Goal: Task Accomplishment & Management: Manage account settings

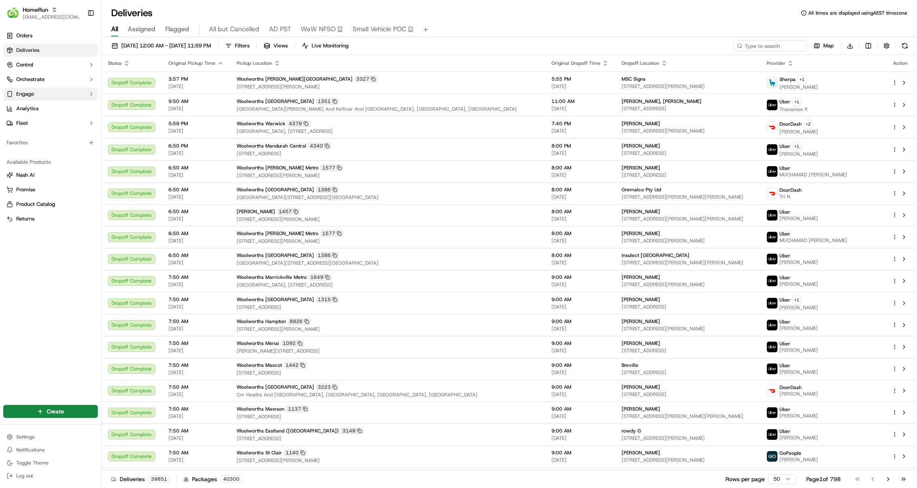
click at [57, 88] on button "Engage" at bounding box center [50, 94] width 95 height 13
click at [62, 82] on button "Orchestrate" at bounding box center [50, 79] width 95 height 13
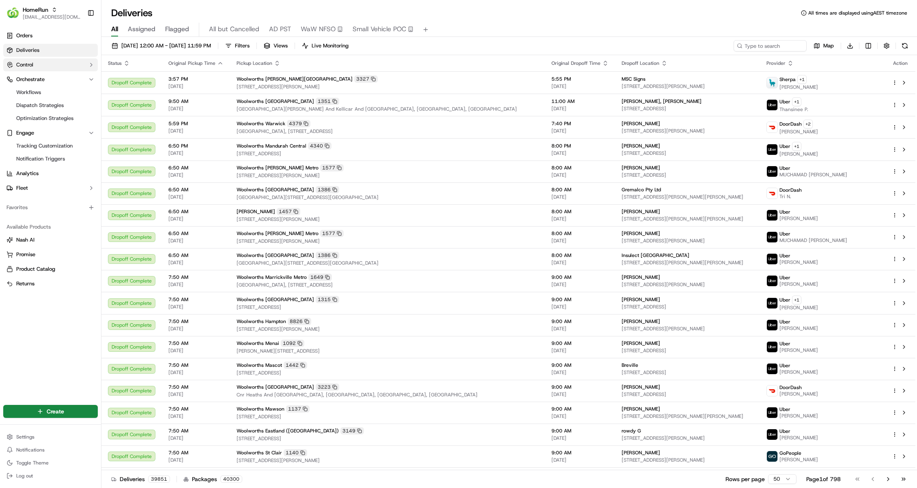
click at [67, 69] on button "Control" at bounding box center [50, 64] width 95 height 13
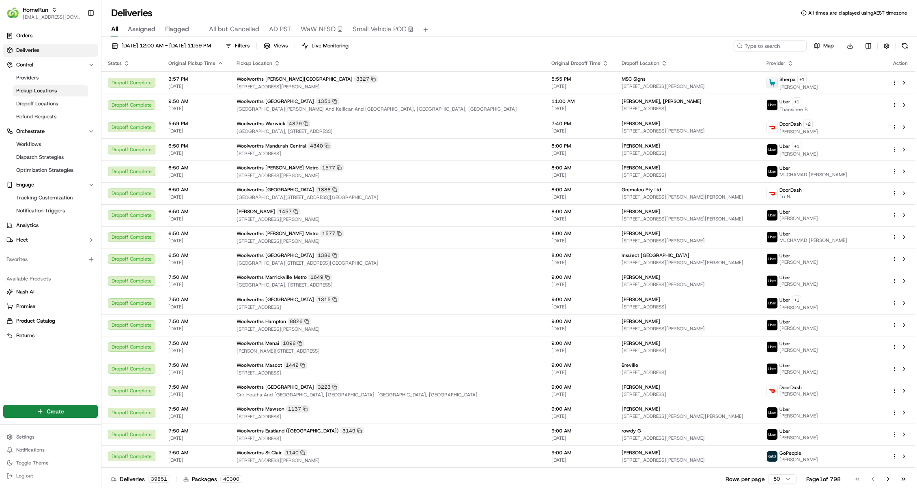
click at [71, 90] on link "Pickup Locations" at bounding box center [50, 90] width 75 height 11
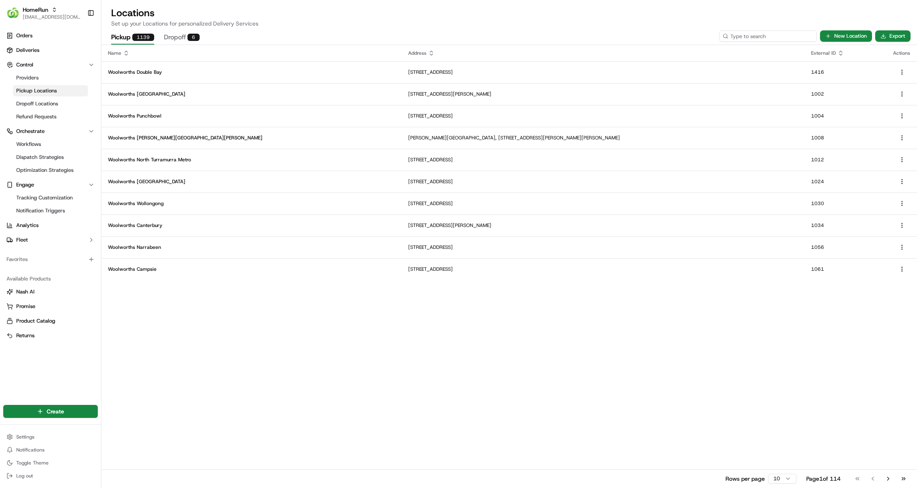
click at [785, 30] on input at bounding box center [767, 35] width 97 height 11
paste input "2517"
type input "2517"
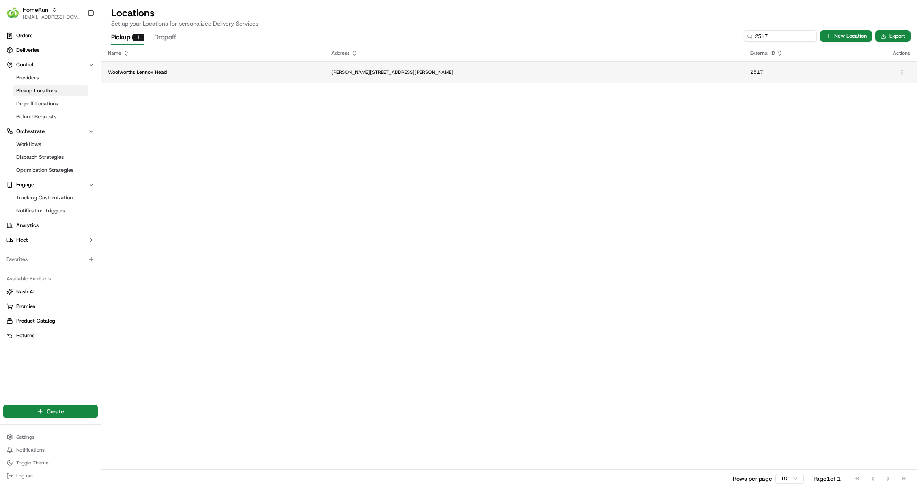
click at [237, 75] on td "Woolworths Lennox Head" at bounding box center [213, 72] width 224 height 22
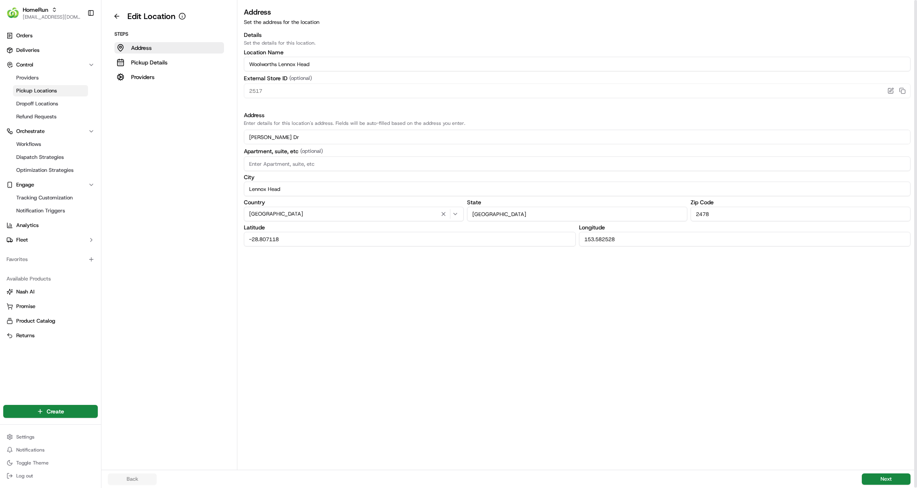
drag, startPoint x: 387, startPoint y: 10, endPoint x: 387, endPoint y: 5, distance: 4.9
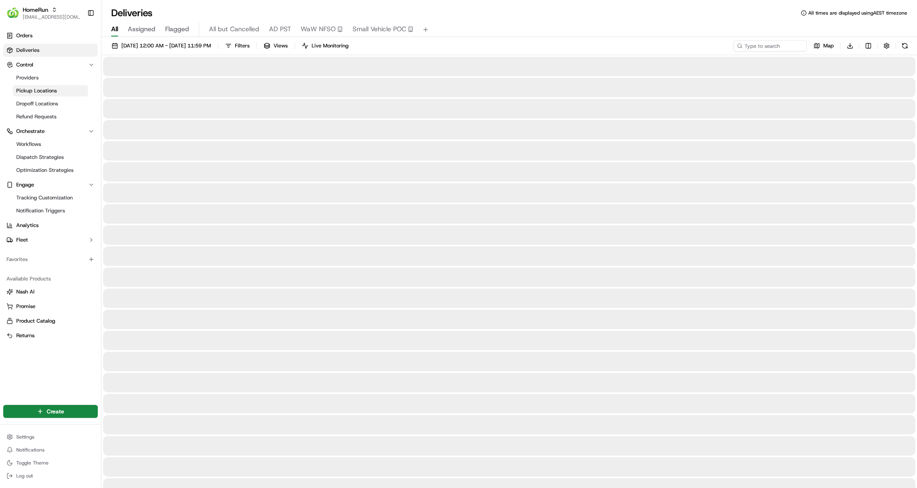
click at [57, 93] on link "Pickup Locations" at bounding box center [50, 90] width 75 height 11
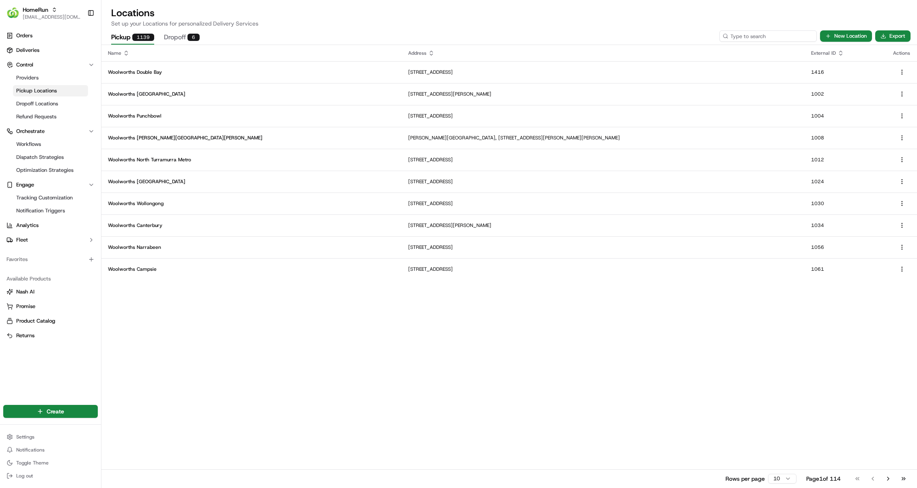
click at [773, 33] on input at bounding box center [767, 35] width 97 height 11
paste input "1110"
type input "1110"
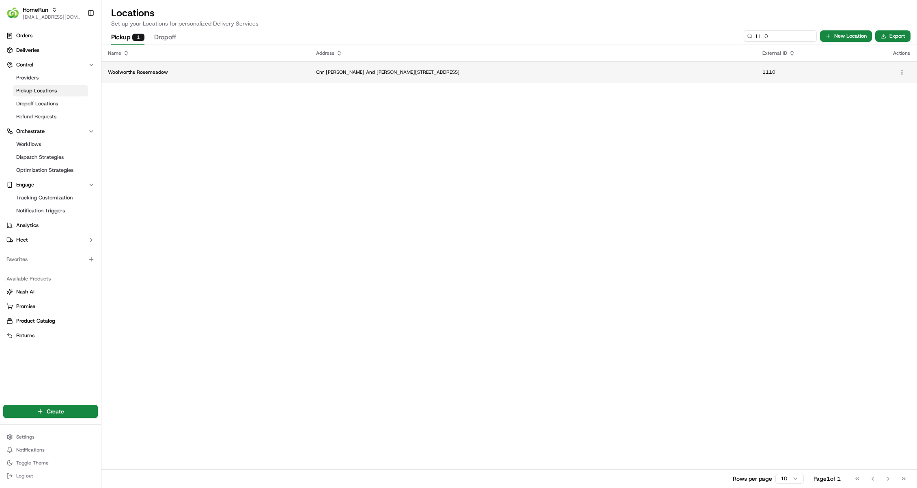
click at [159, 71] on p "Woolworths Rosemeadow" at bounding box center [205, 72] width 195 height 6
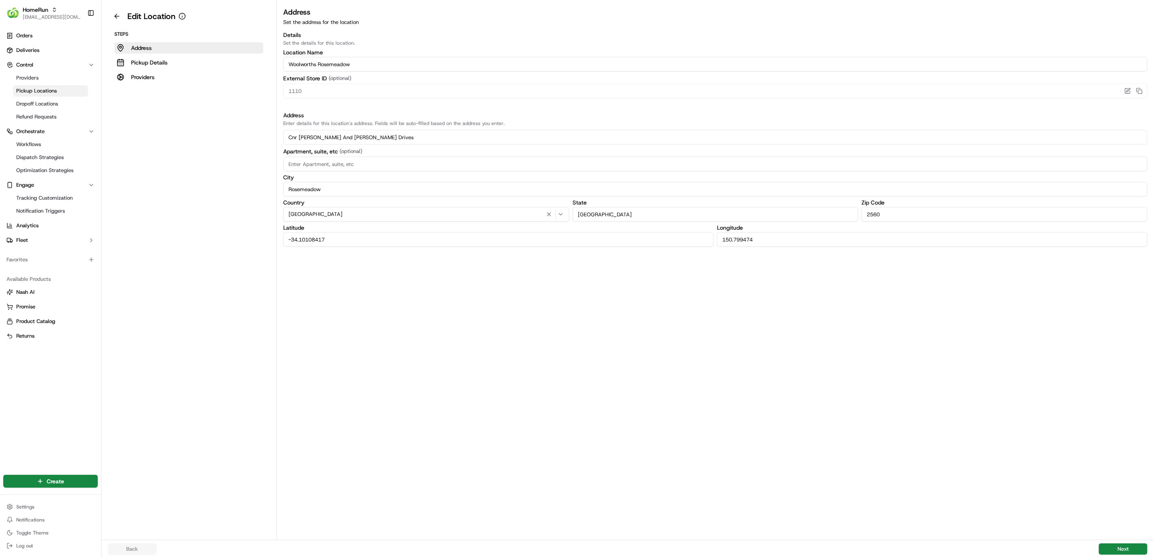
click at [43, 96] on li "Pickup Locations" at bounding box center [50, 90] width 75 height 11
click at [46, 101] on span "Dropoff Locations" at bounding box center [37, 103] width 42 height 7
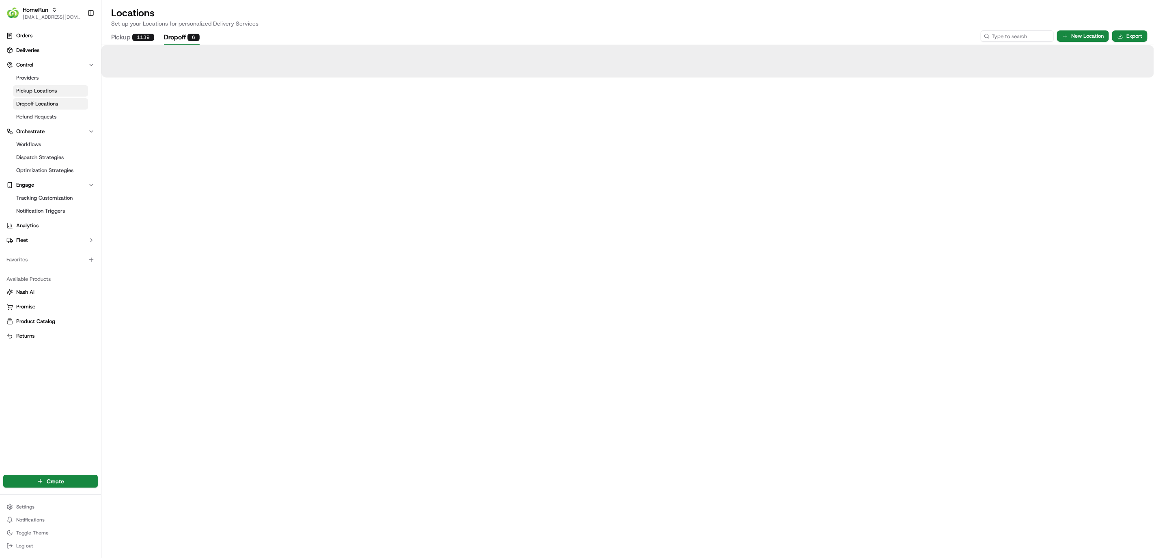
click at [47, 92] on span "Pickup Locations" at bounding box center [36, 90] width 41 height 7
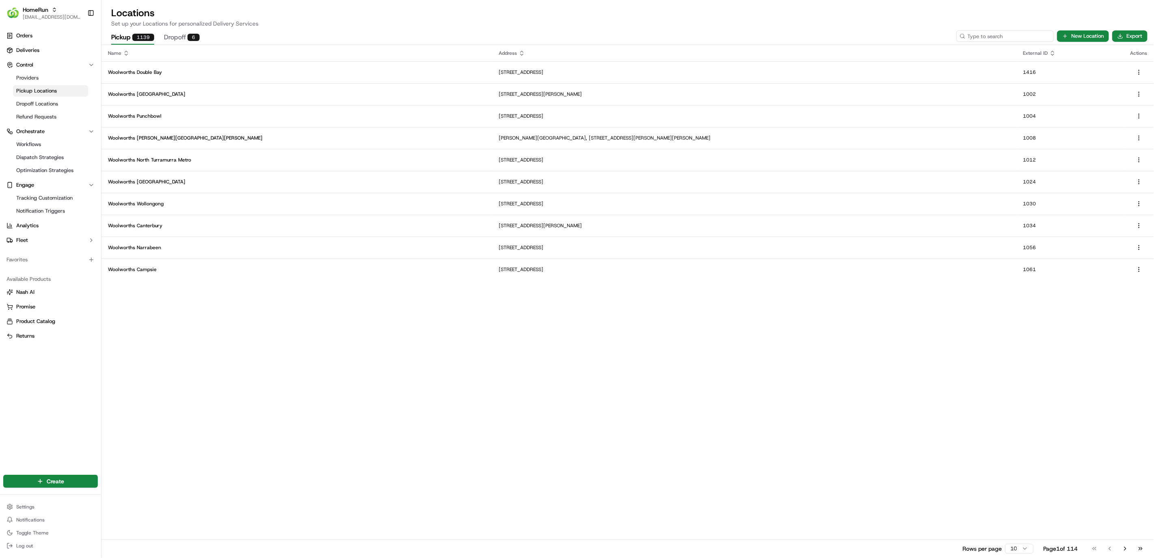
click at [916, 35] on input at bounding box center [1004, 35] width 97 height 11
paste input "4399"
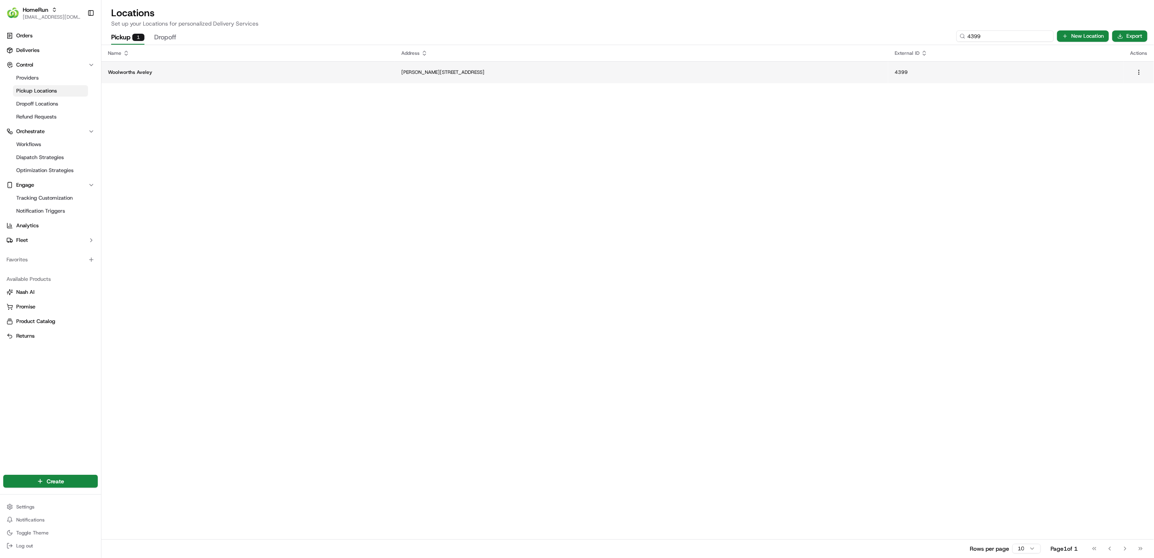
type input "4399"
drag, startPoint x: 164, startPoint y: 71, endPoint x: 109, endPoint y: 72, distance: 55.6
click at [109, 72] on p "Woolworths Aveley" at bounding box center [248, 72] width 280 height 6
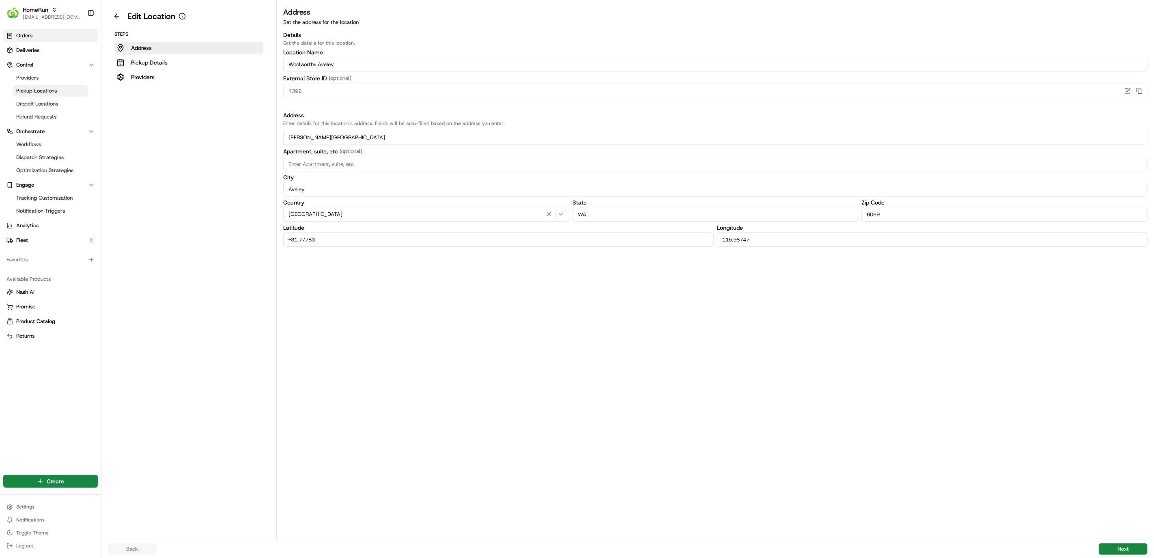
click at [3, 30] on link "Orders" at bounding box center [50, 35] width 95 height 13
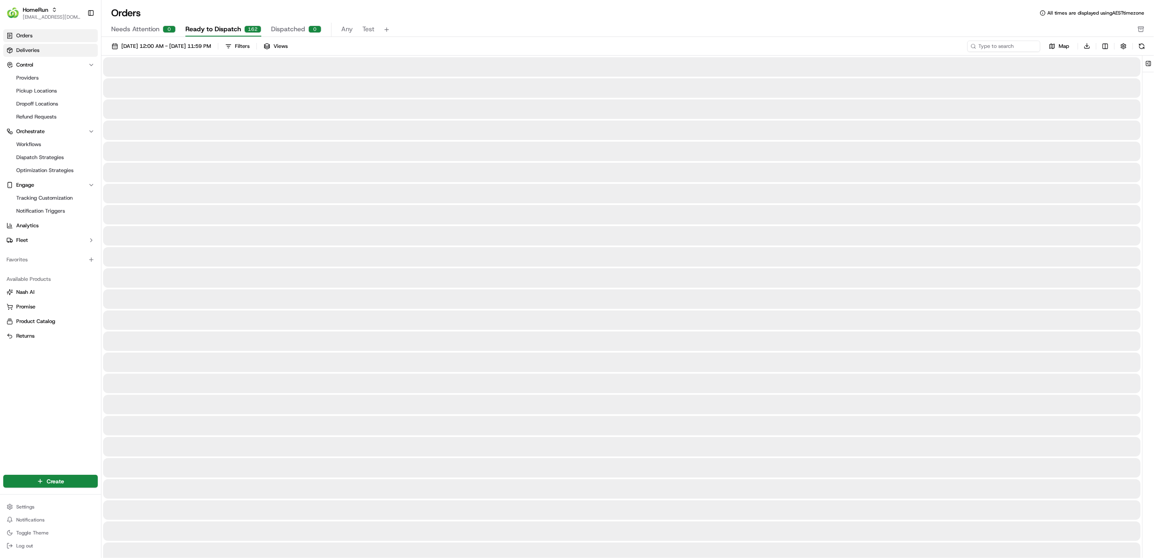
click at [34, 50] on span "Deliveries" at bounding box center [27, 50] width 23 height 7
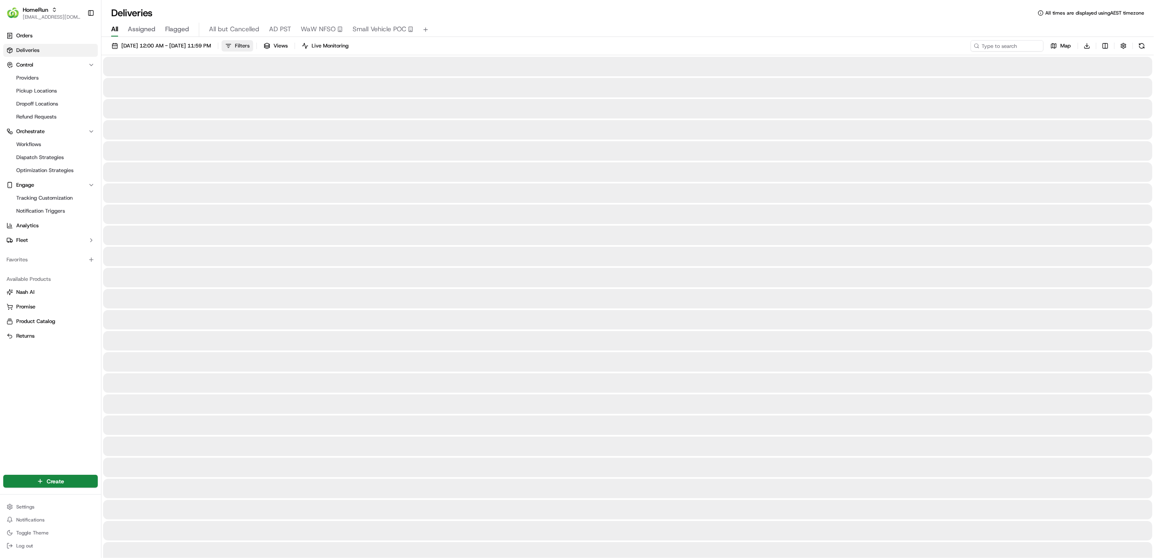
click at [253, 41] on button "Filters" at bounding box center [237, 45] width 32 height 11
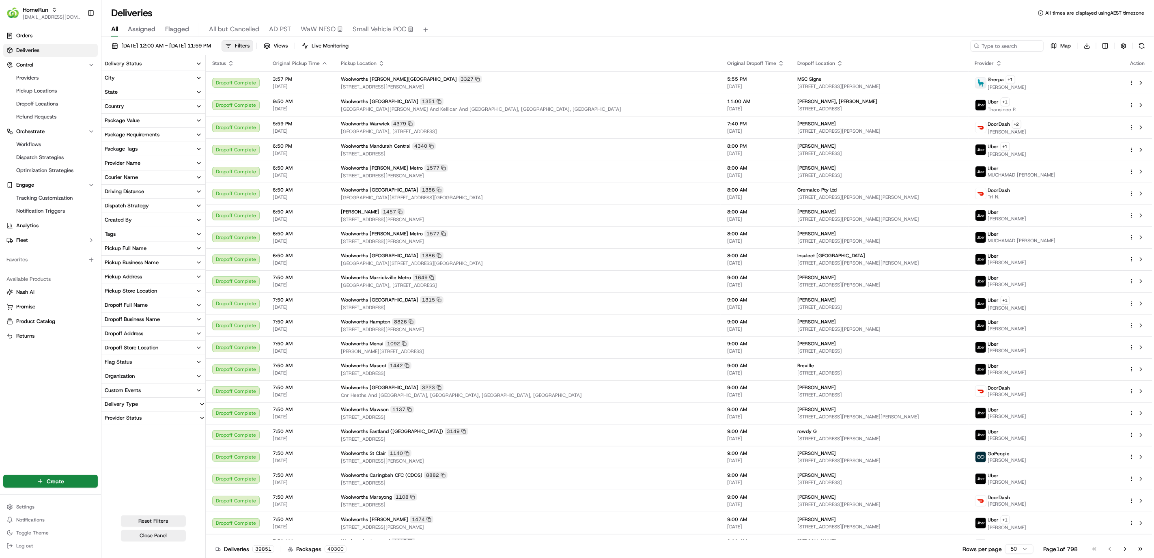
click at [172, 288] on button "Pickup Store Location" at bounding box center [153, 291] width 104 height 14
click at [151, 309] on input at bounding box center [158, 305] width 88 height 13
type input "aveley"
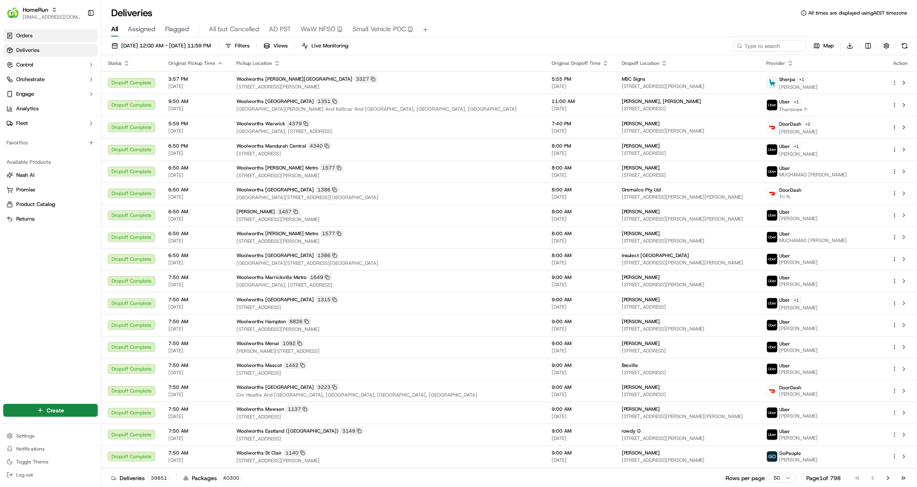
drag, startPoint x: 26, startPoint y: 49, endPoint x: 28, endPoint y: 41, distance: 8.3
click at [26, 49] on span "Deliveries" at bounding box center [27, 50] width 23 height 7
click at [28, 37] on span "Orders" at bounding box center [24, 35] width 16 height 7
